Goal: Task Accomplishment & Management: Manage account settings

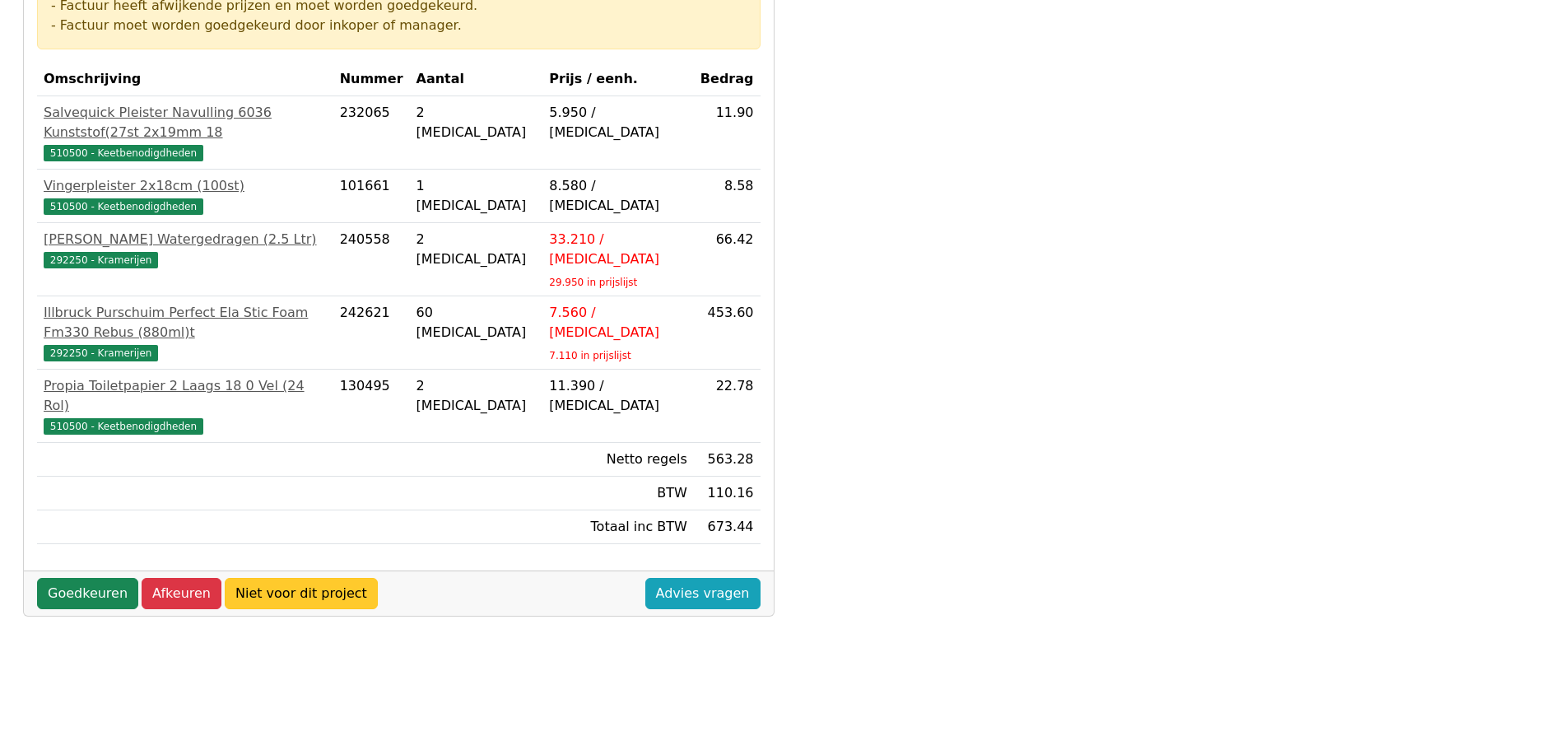
scroll to position [329, 0]
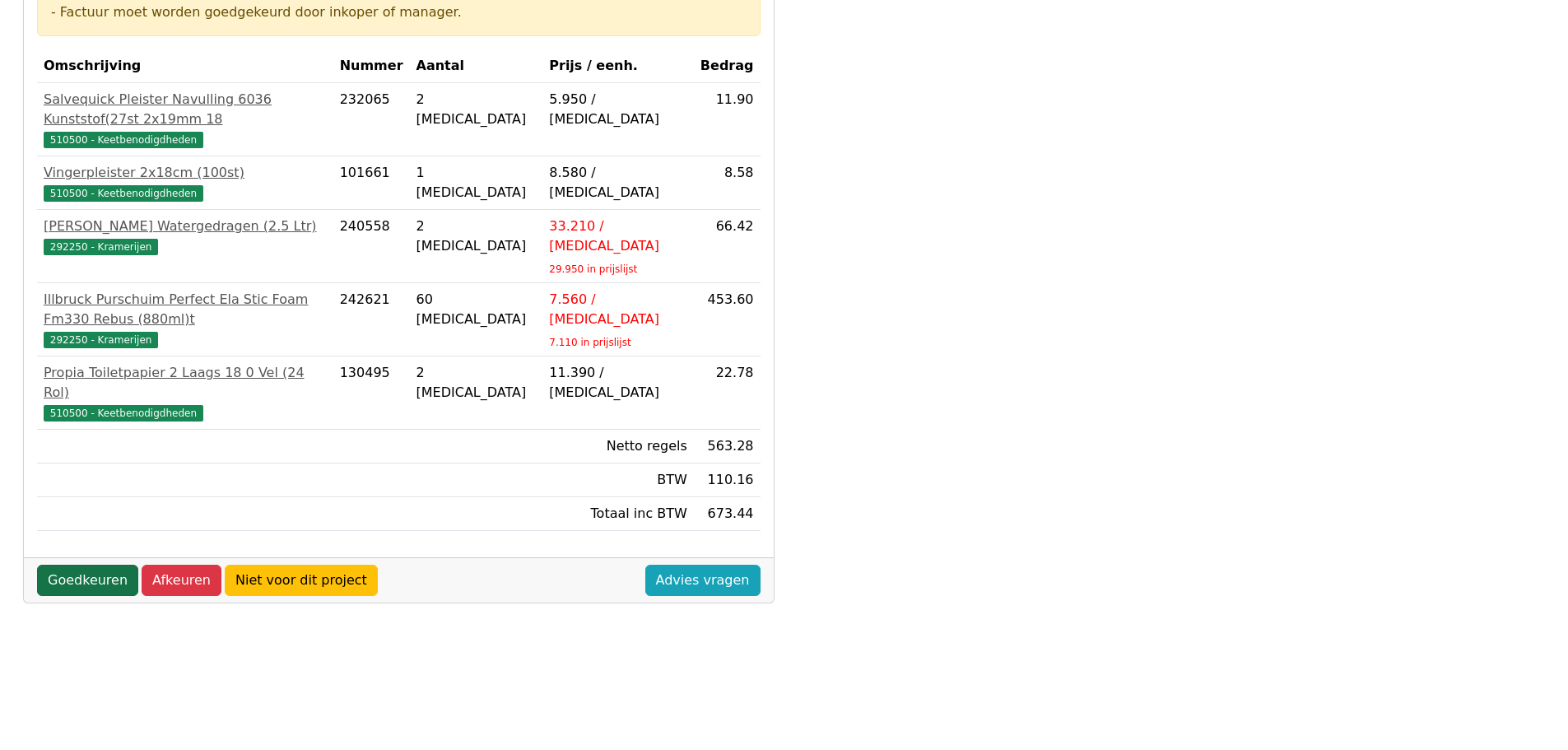
click at [81, 564] on link "Goedkeuren" at bounding box center [88, 580] width 101 height 31
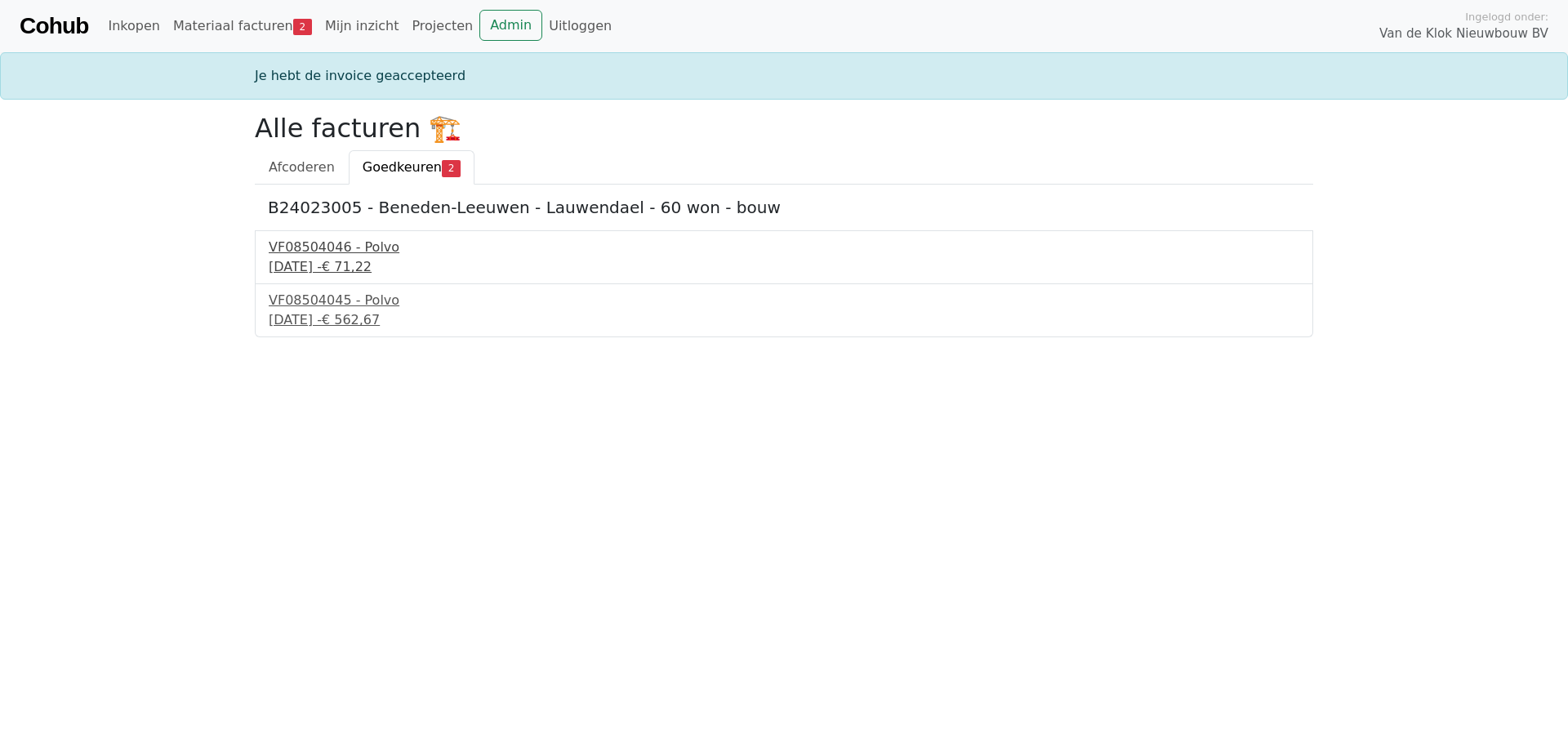
click at [341, 244] on div "VF08504046 - Polvo" at bounding box center [783, 248] width 1030 height 20
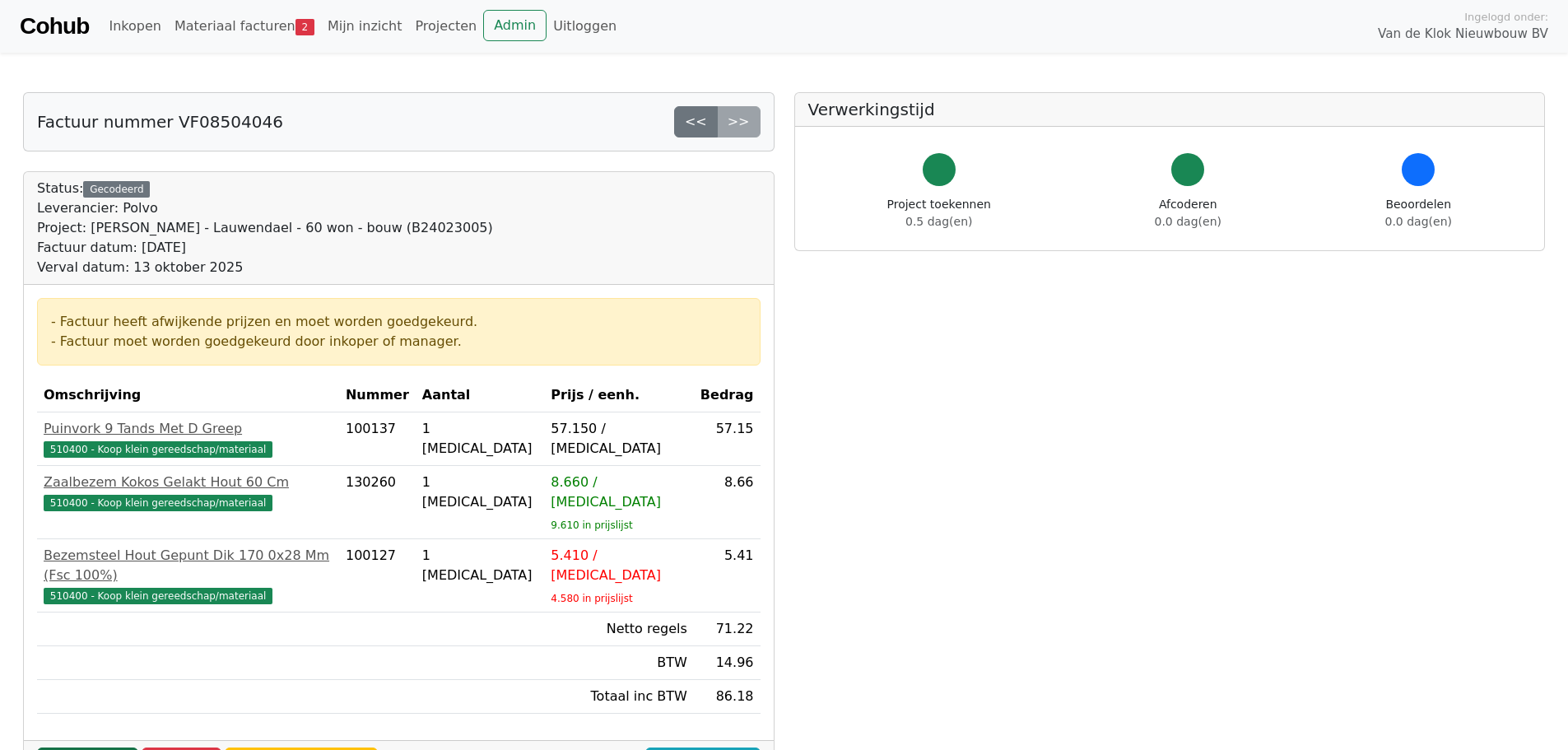
click at [98, 747] on link "Goedkeuren" at bounding box center [88, 763] width 101 height 31
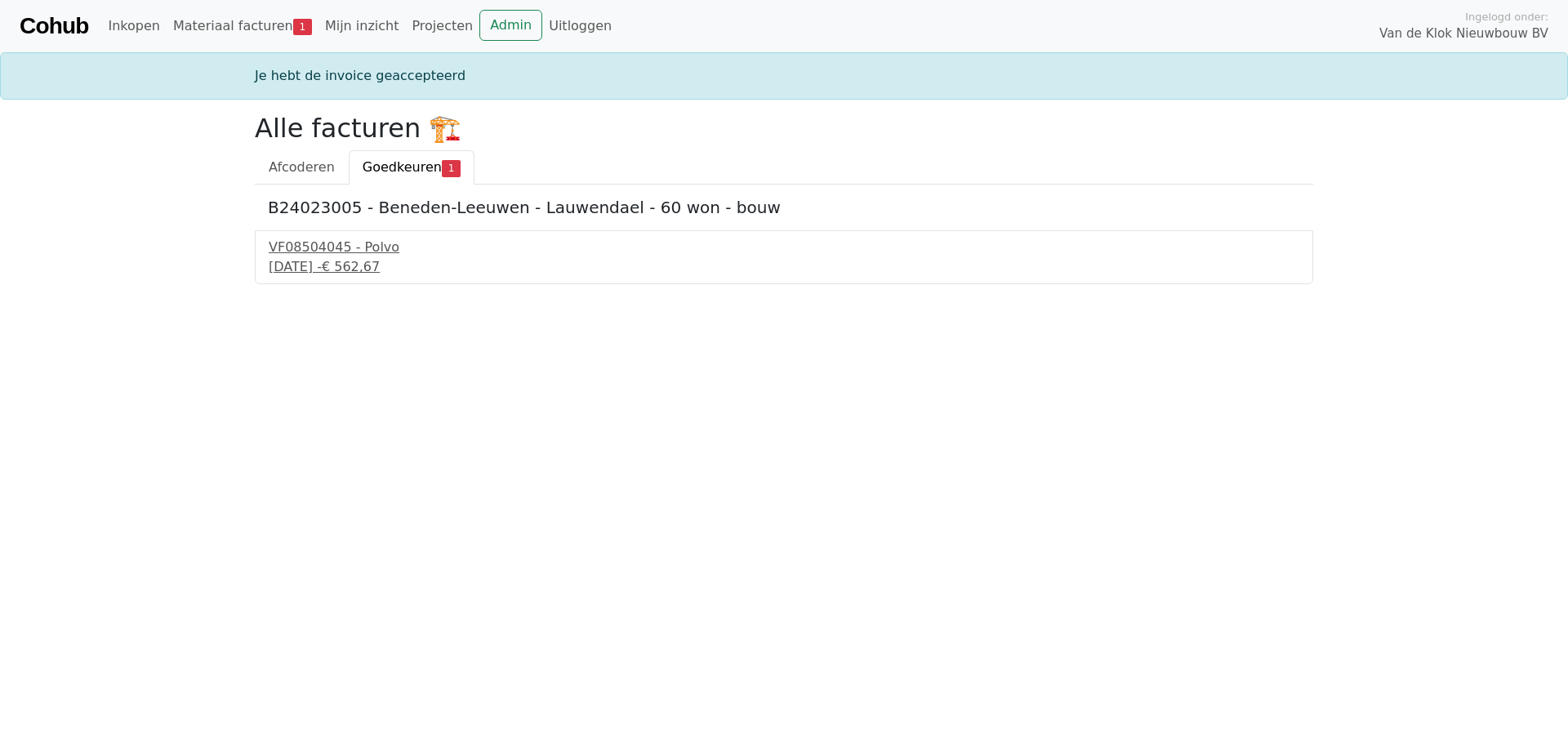
click at [308, 284] on html "Cohub Inkopen Materiaal facturen 1 Mijn inzicht Projecten Admin Uitloggen Ingel…" at bounding box center [784, 142] width 1568 height 284
click at [311, 265] on div "22 september 2025 - € 562,67" at bounding box center [783, 267] width 1030 height 20
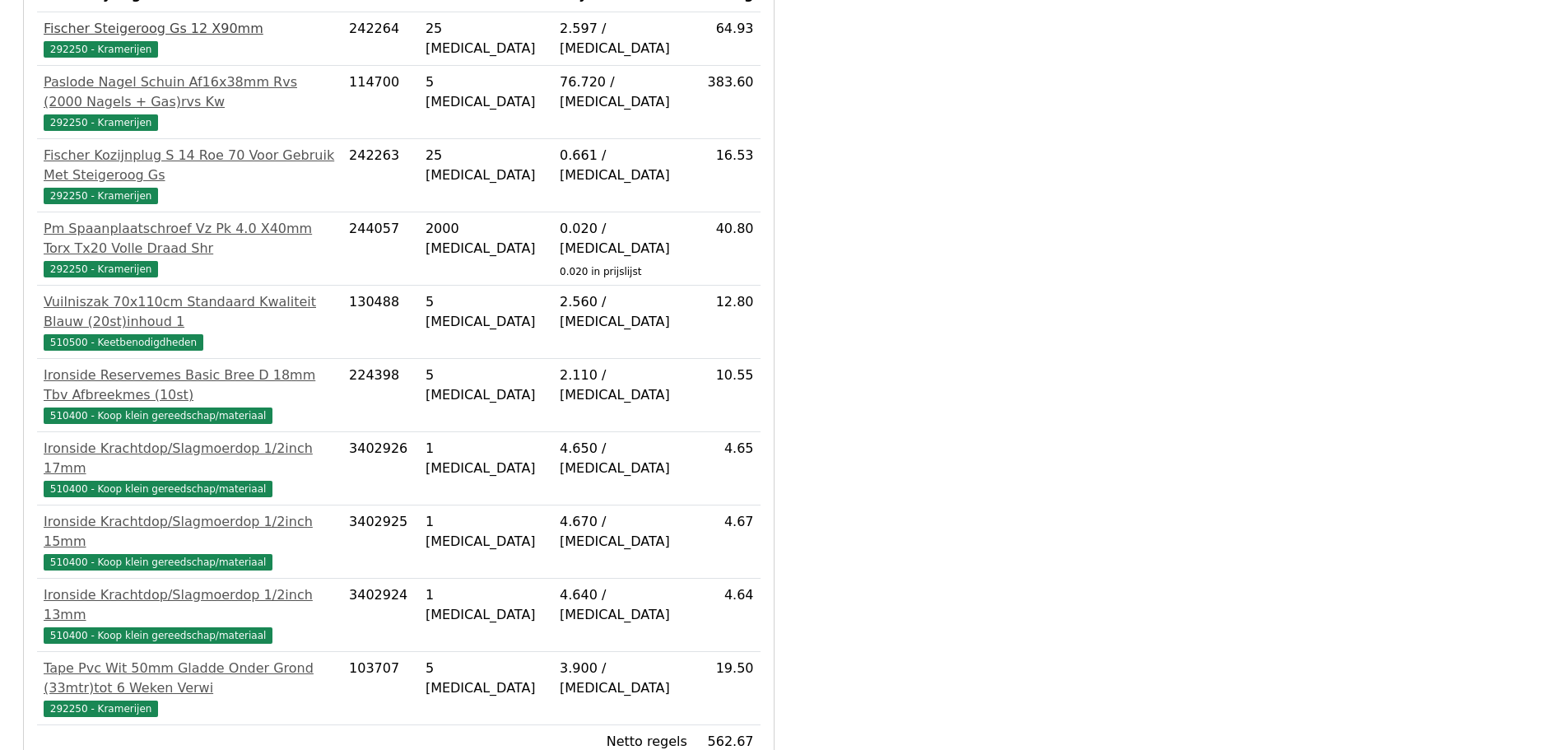
scroll to position [411, 0]
